Goal: Task Accomplishment & Management: Use online tool/utility

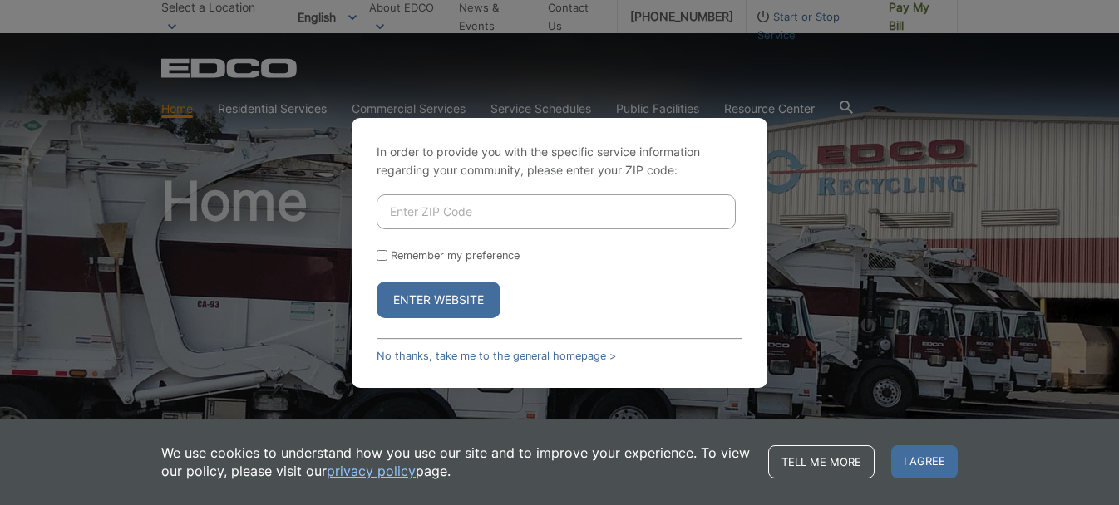
click at [487, 211] on input "Enter ZIP Code" at bounding box center [555, 211] width 359 height 35
type input "92024"
click at [470, 298] on button "Enter Website" at bounding box center [438, 300] width 124 height 37
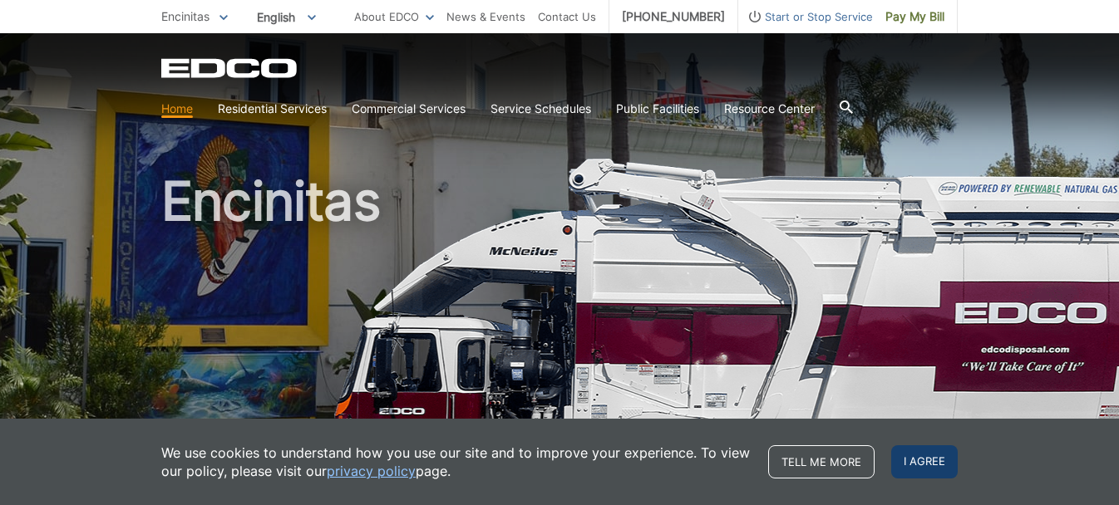
click at [925, 455] on span "I agree" at bounding box center [924, 461] width 66 height 33
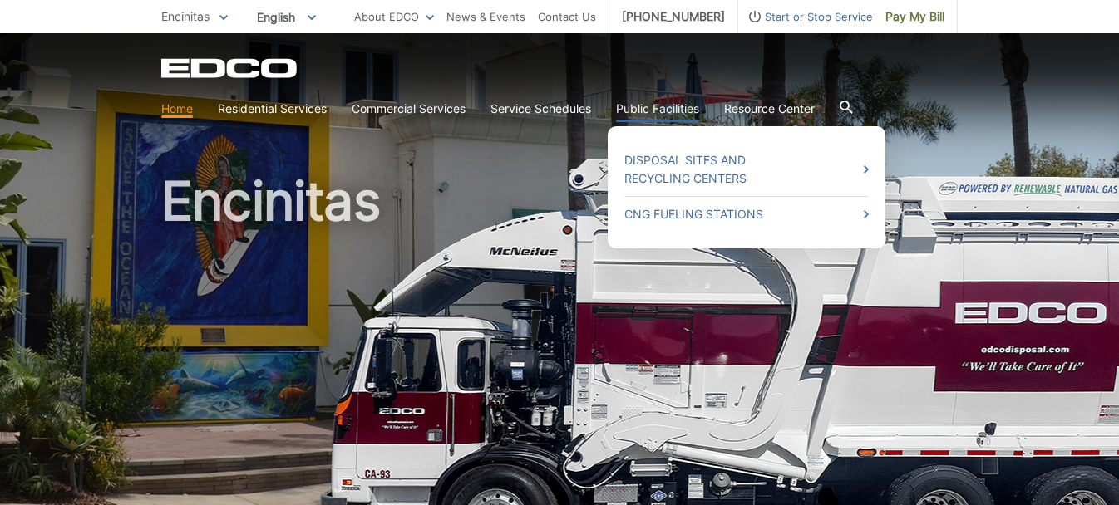
click at [627, 115] on link "Public Facilities" at bounding box center [657, 109] width 83 height 18
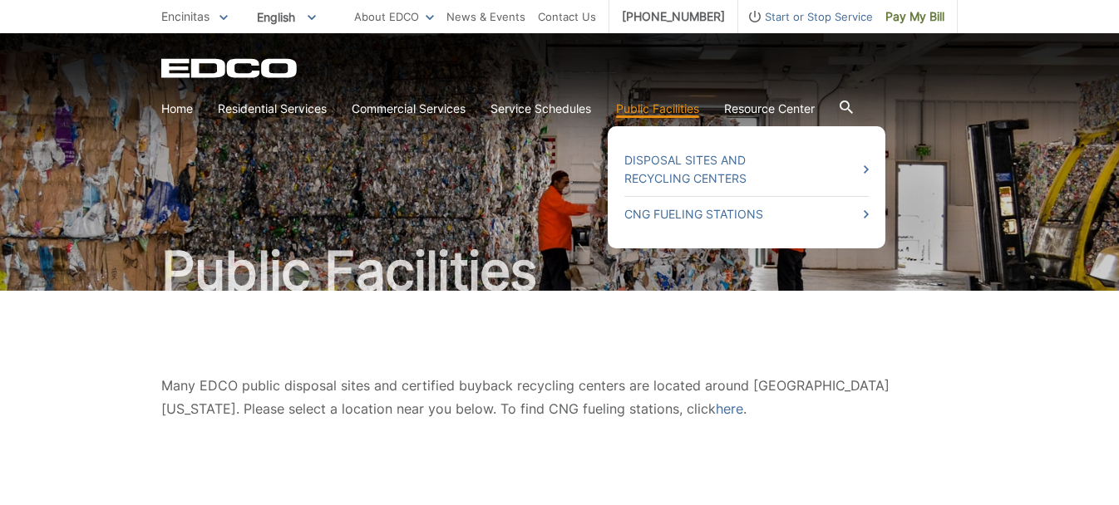
click at [631, 135] on ul "Disposal Sites and Recycling Centers CNG Fueling Stations" at bounding box center [746, 187] width 278 height 122
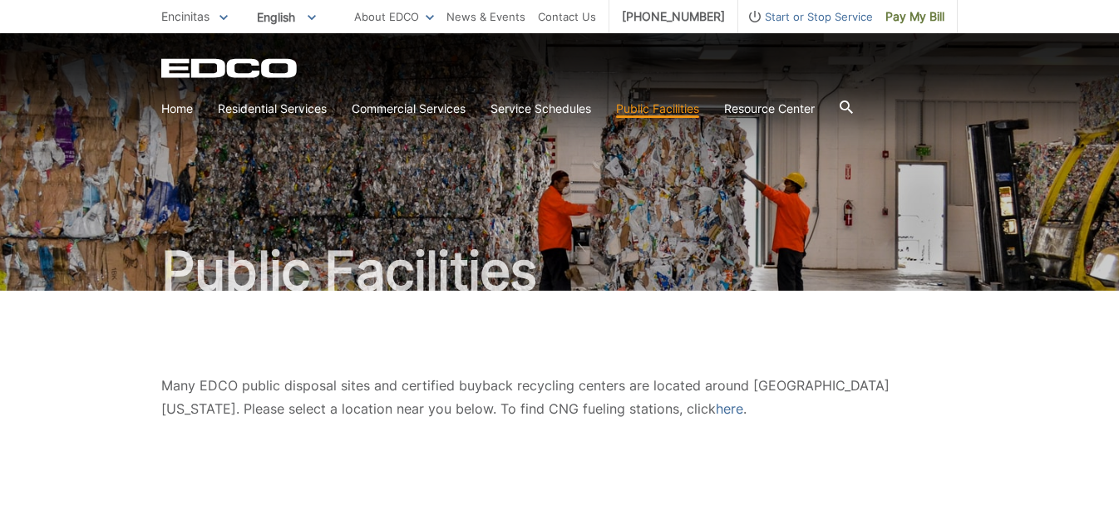
click at [533, 83] on div "EDCO Logo Home Residential Services Curbside Pickup Recycling Organic Recycling…" at bounding box center [559, 91] width 796 height 66
click at [902, 12] on span "Pay My Bill" at bounding box center [914, 16] width 59 height 18
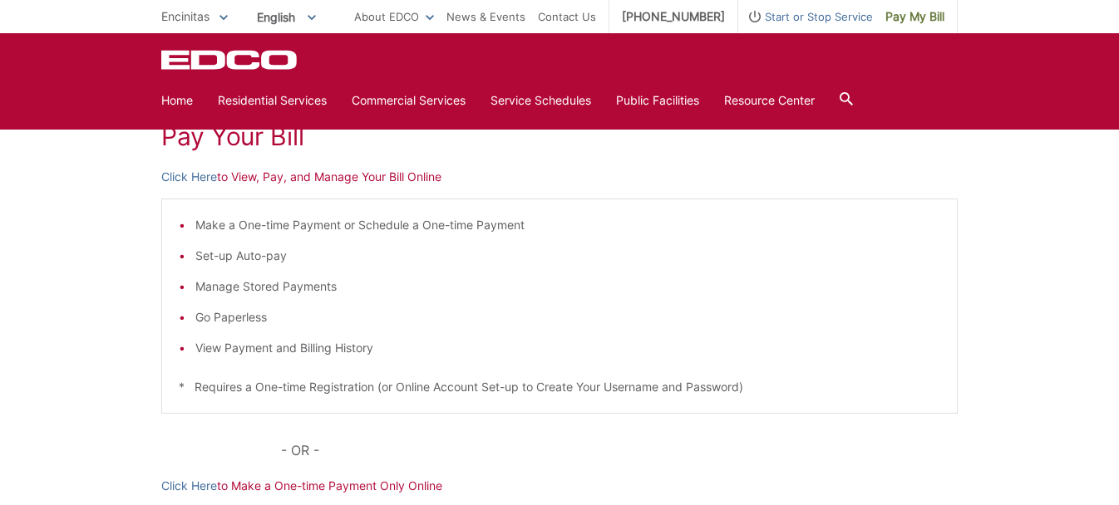
scroll to position [254, 0]
click at [197, 174] on link "Click Here" at bounding box center [189, 175] width 56 height 18
